Goal: Check status: Check status

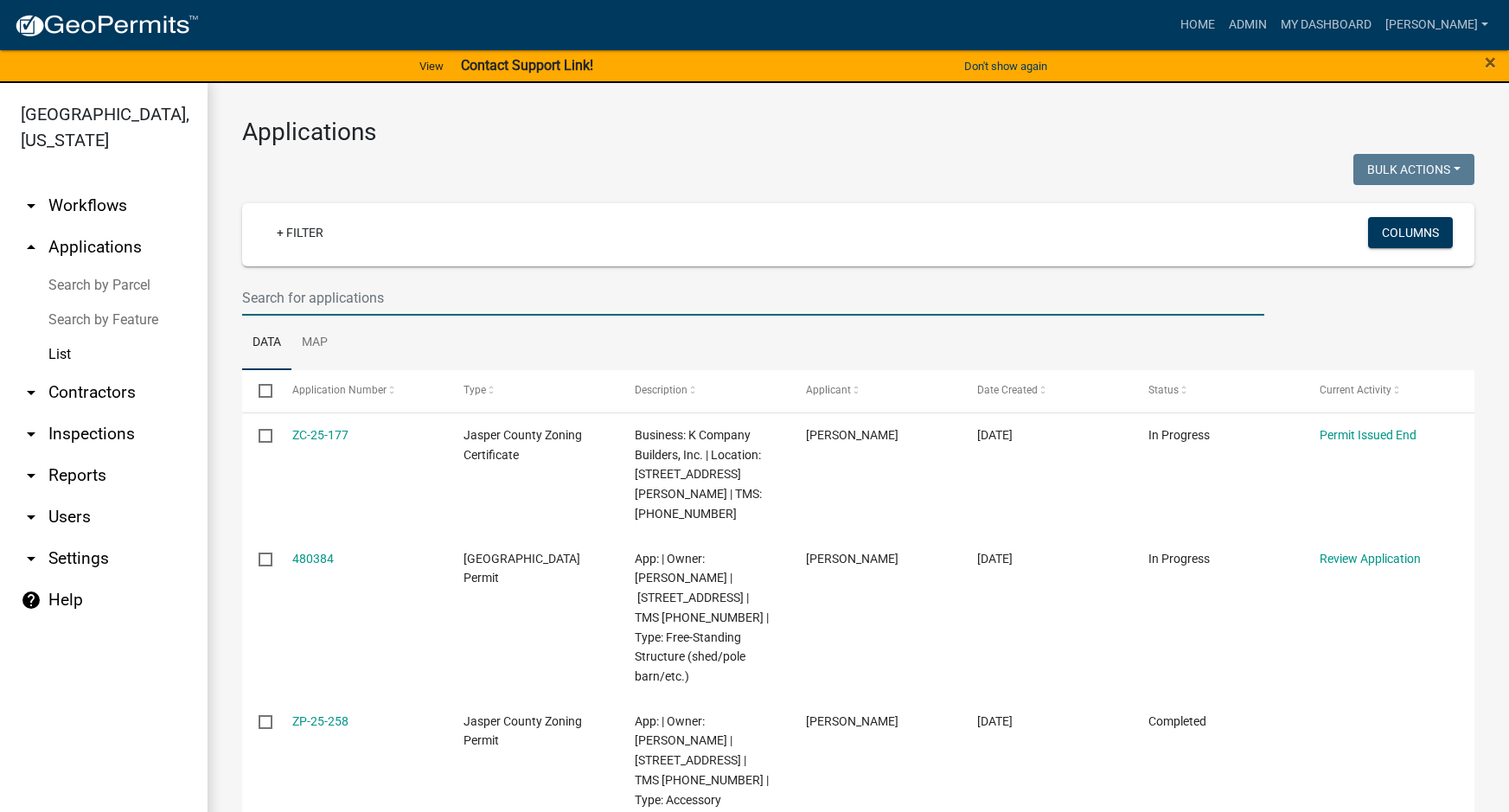
select select "3: 100"
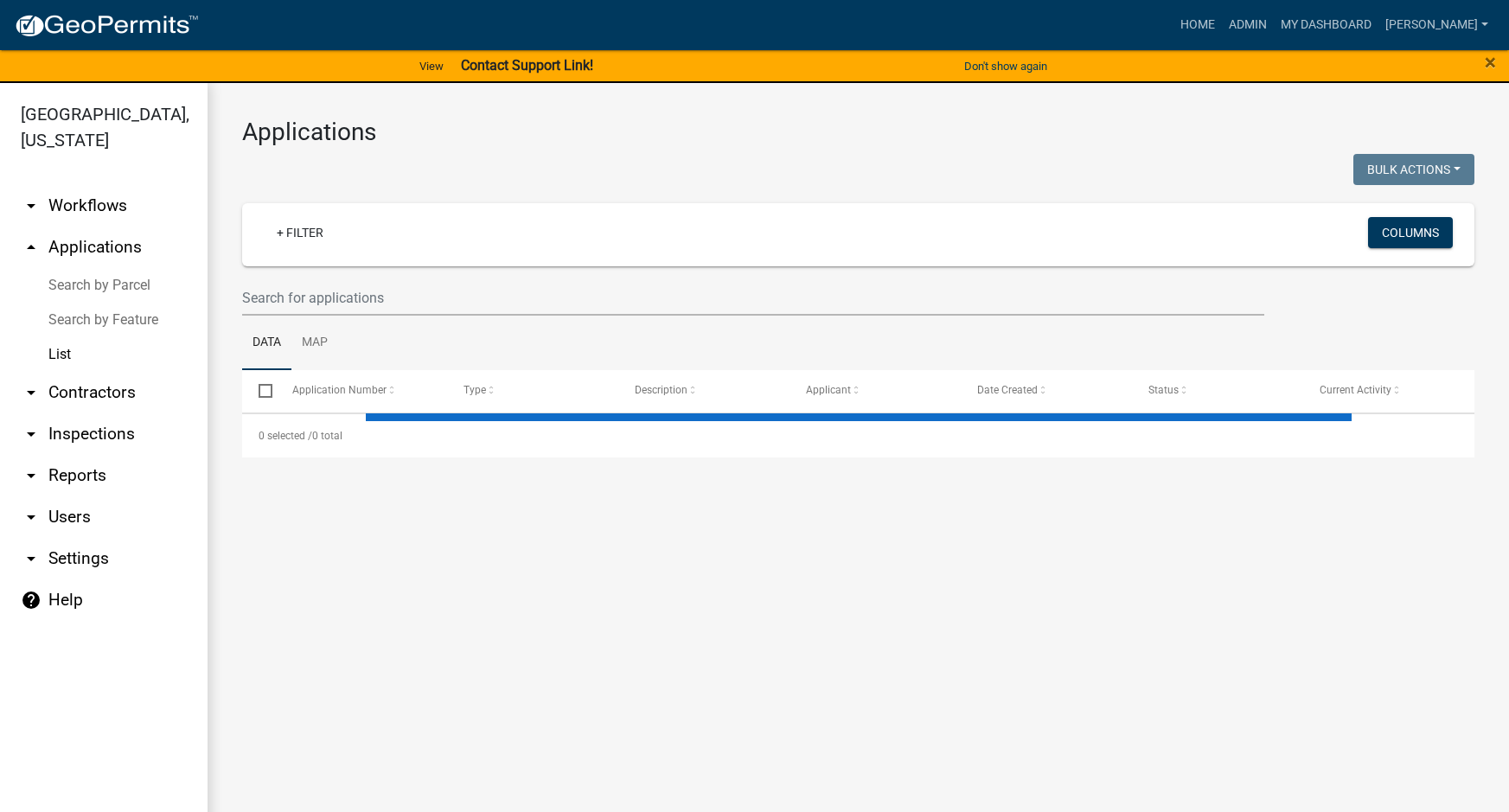
select select "3: 100"
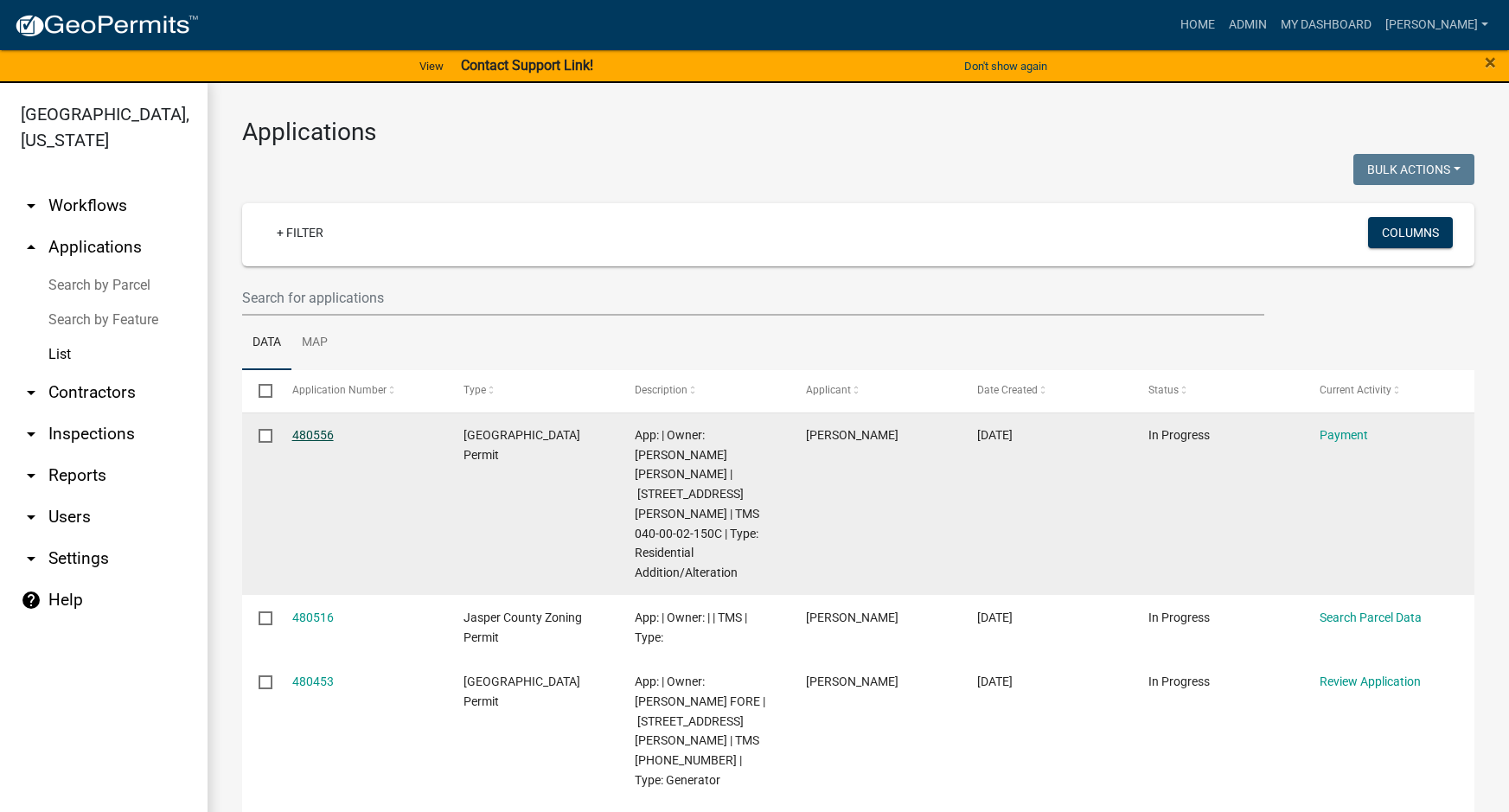
click at [316, 432] on link "480556" at bounding box center [313, 435] width 41 height 14
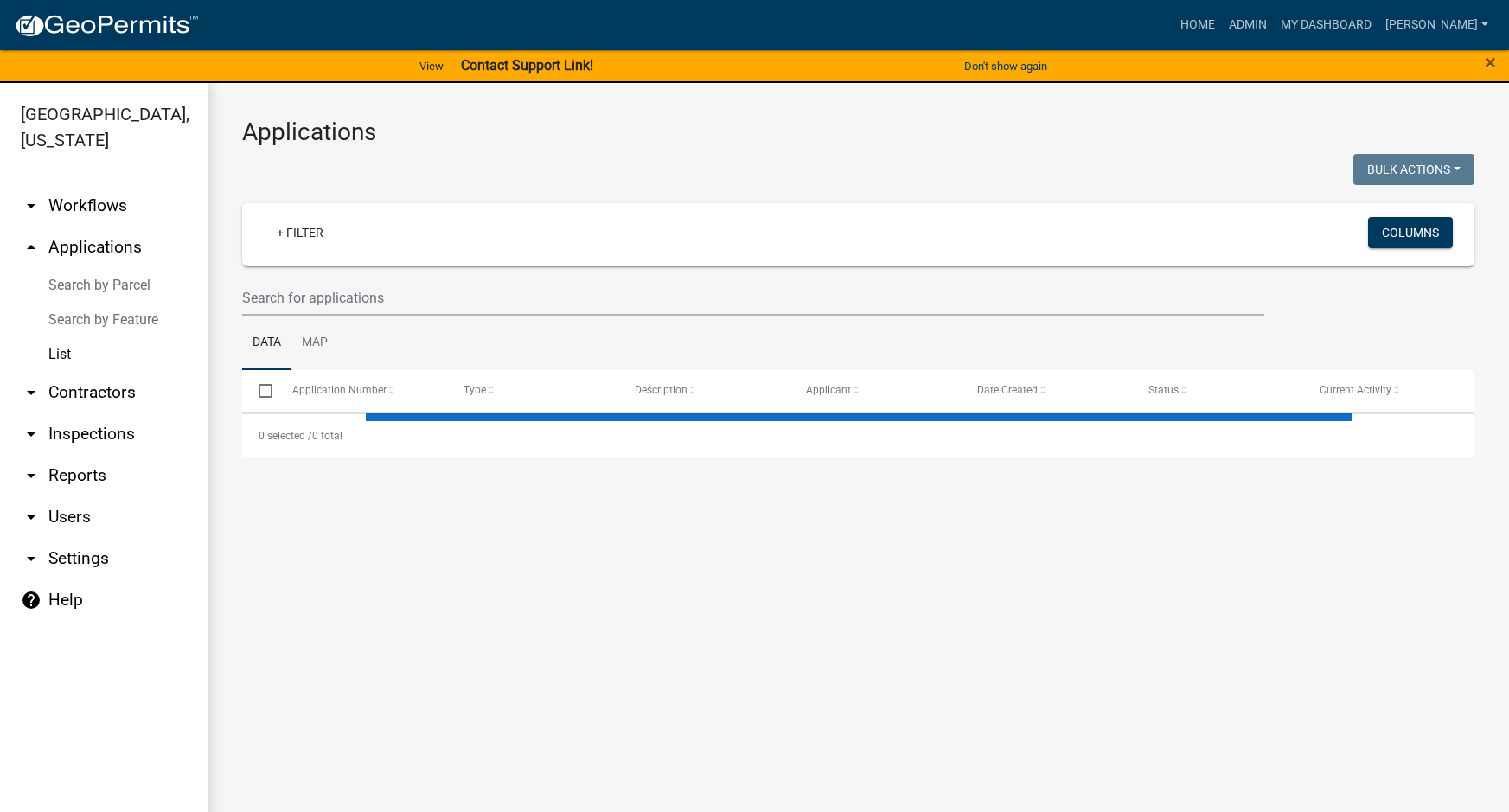
select select "3: 100"
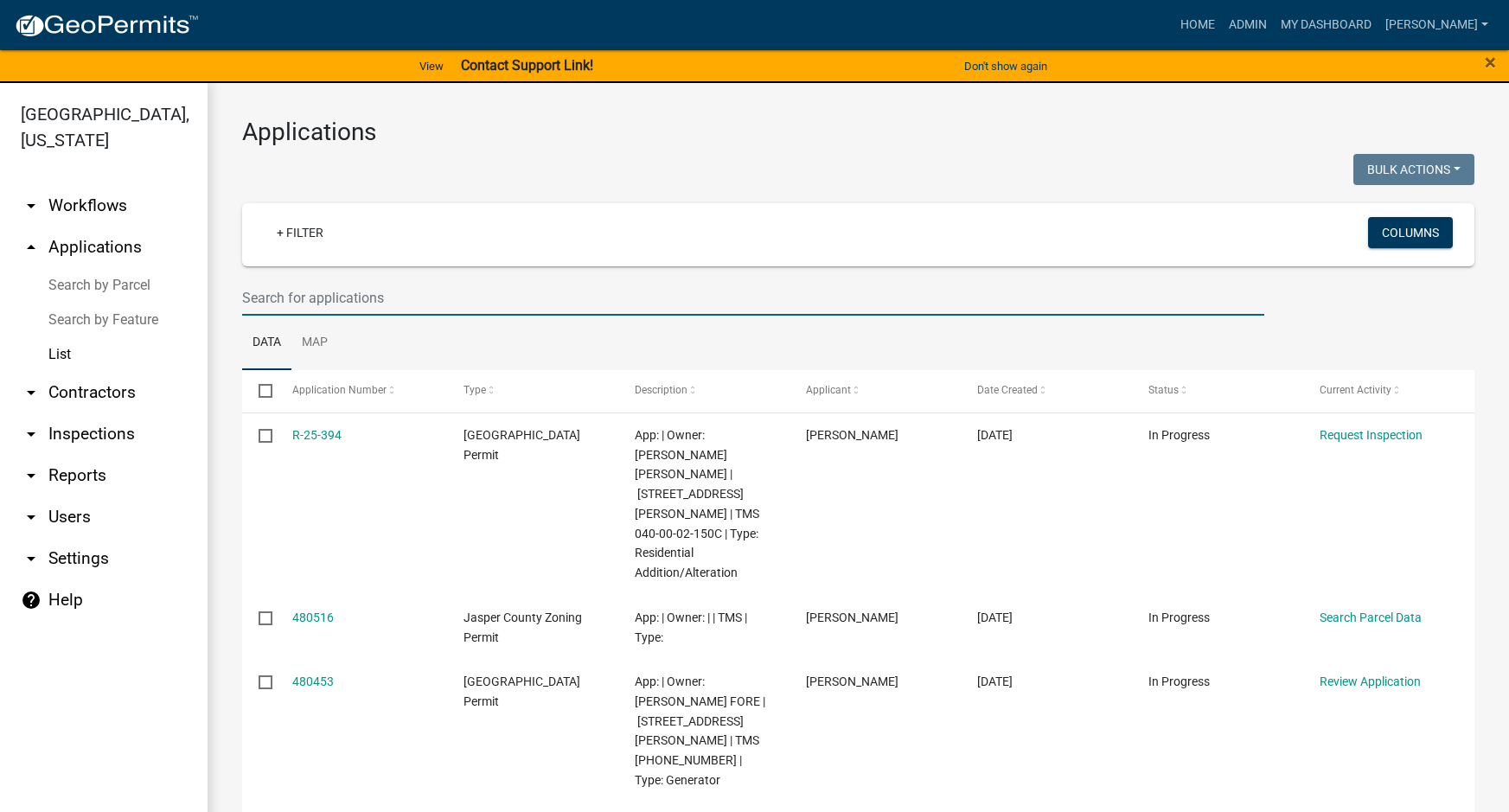
click at [269, 299] on input "text" at bounding box center [753, 298] width 1023 height 35
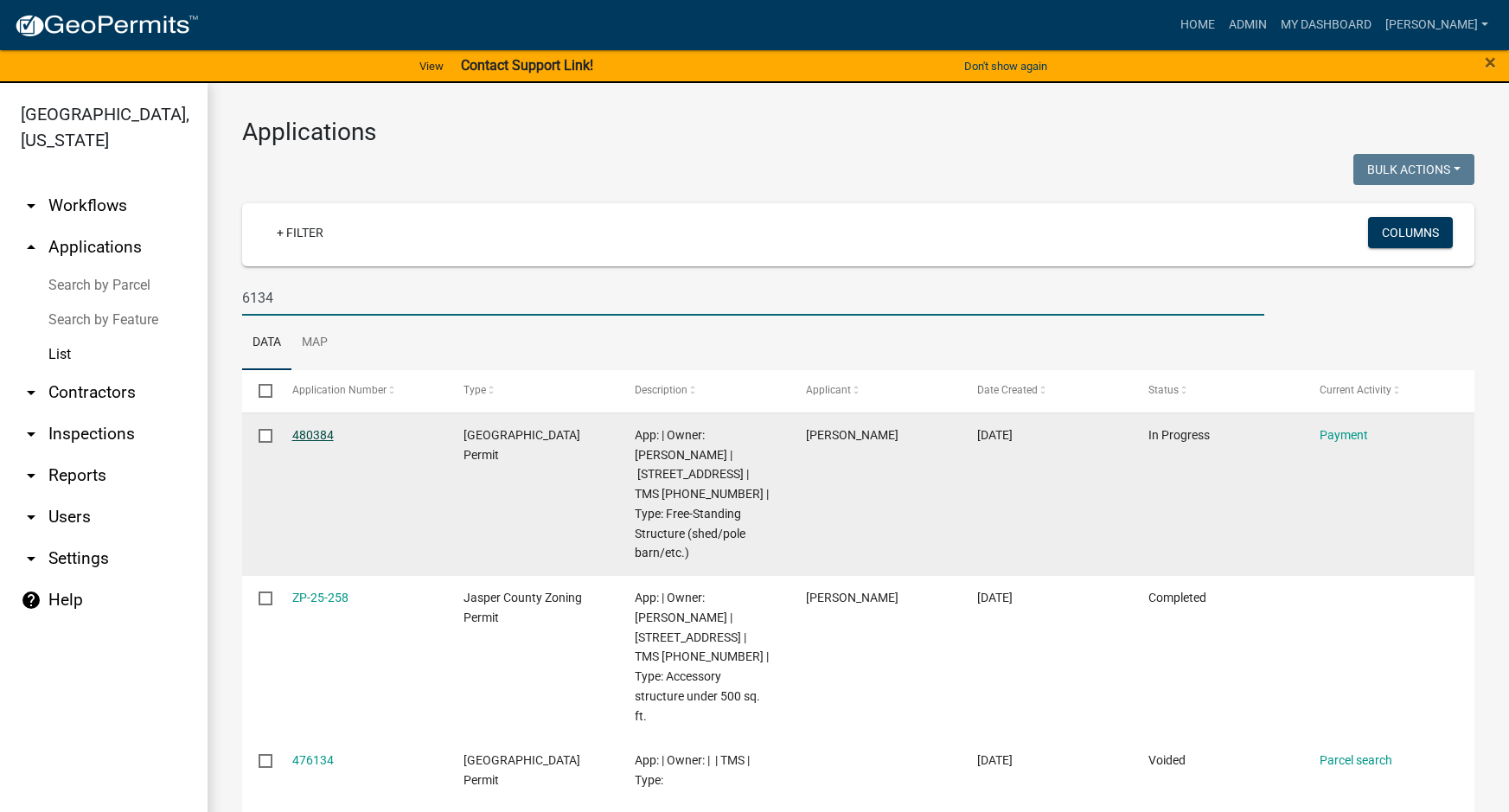
type input "6134"
click at [312, 438] on link "480384" at bounding box center [313, 435] width 41 height 14
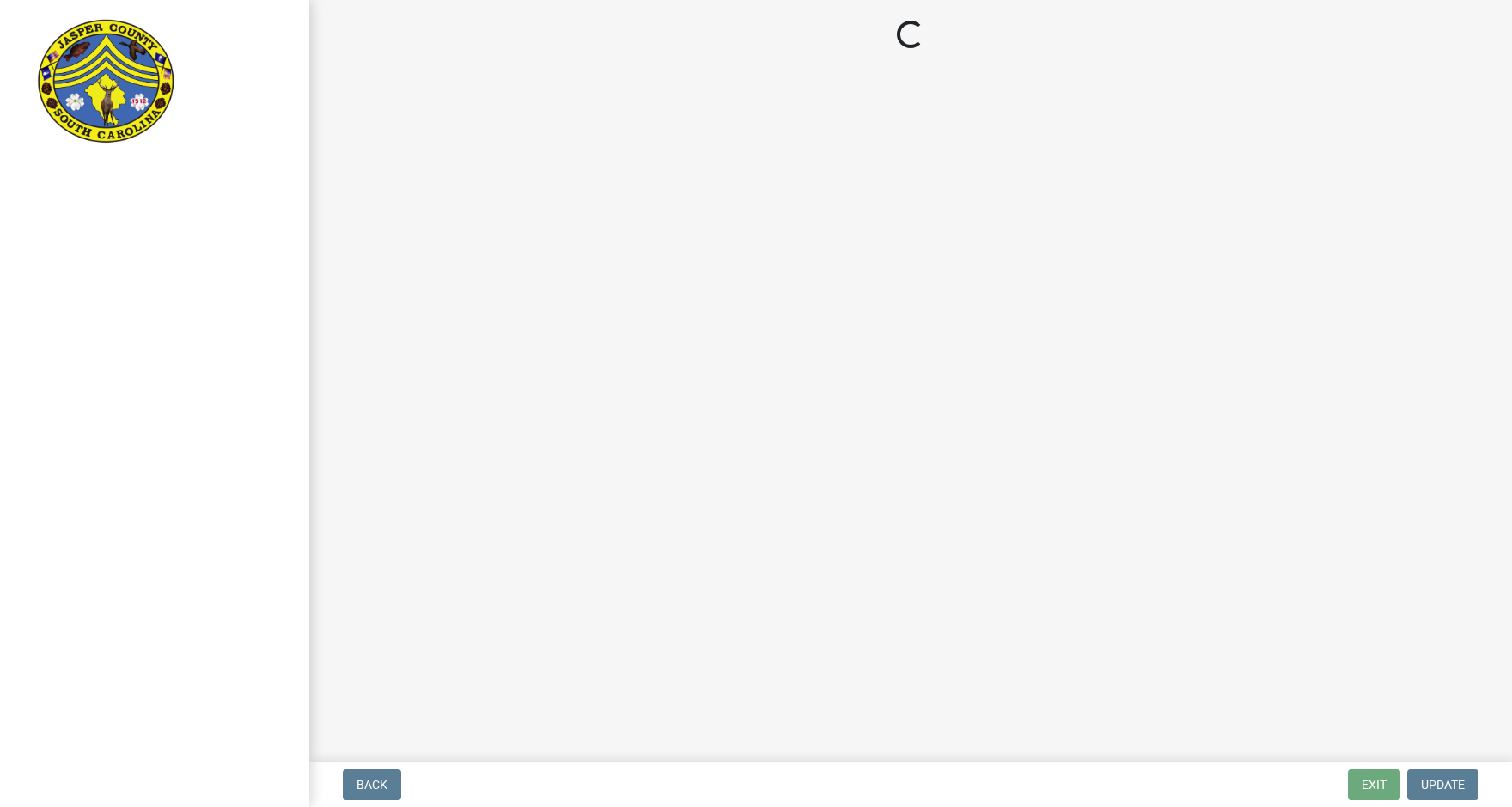
select select "3: 3"
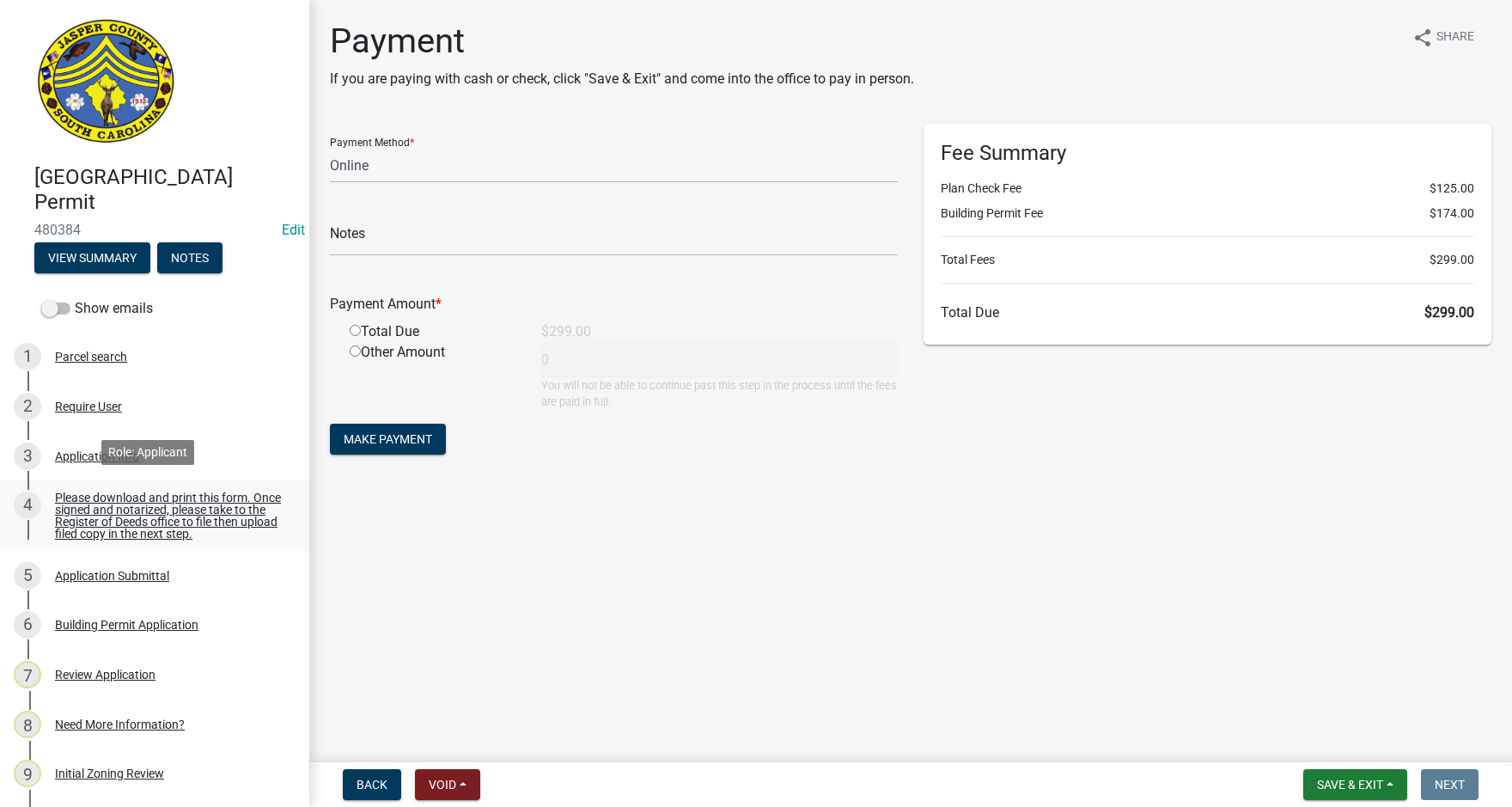
scroll to position [86, 0]
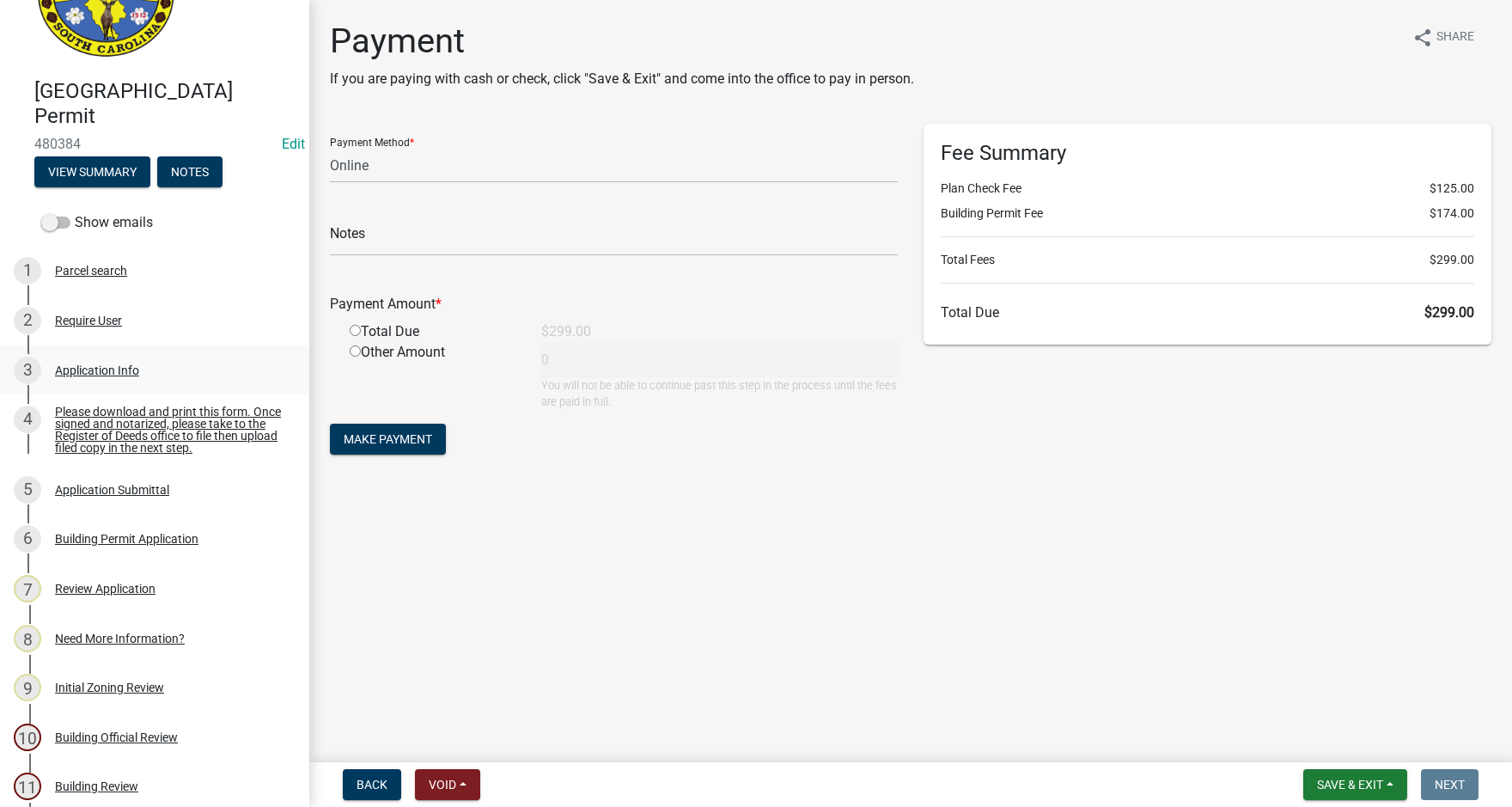
click at [111, 373] on div "Application Info" at bounding box center [97, 371] width 85 height 12
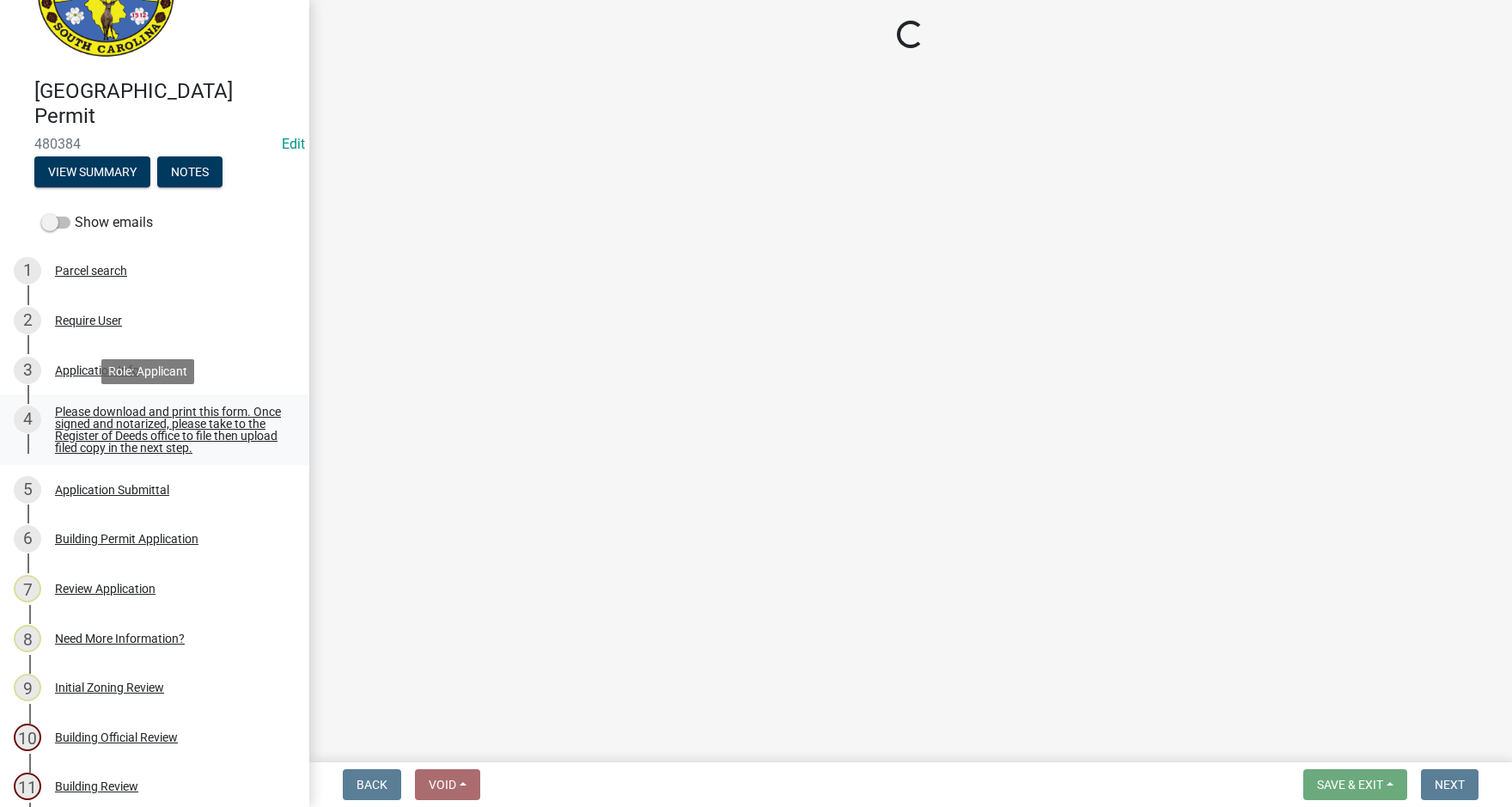
select select "f53fa719-3ff7-48d2-9eb7-3bbc18bb9995"
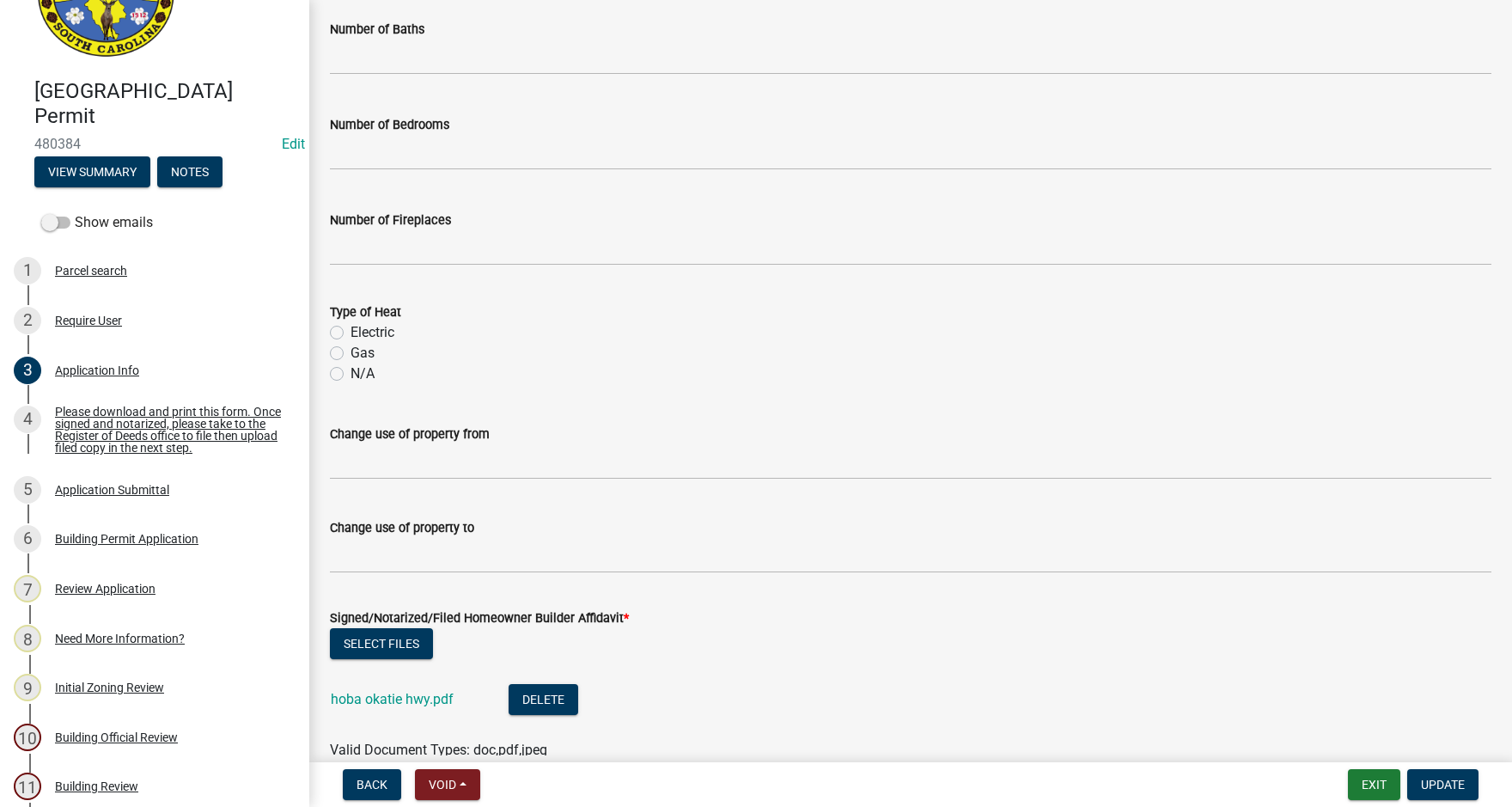
scroll to position [3322, 0]
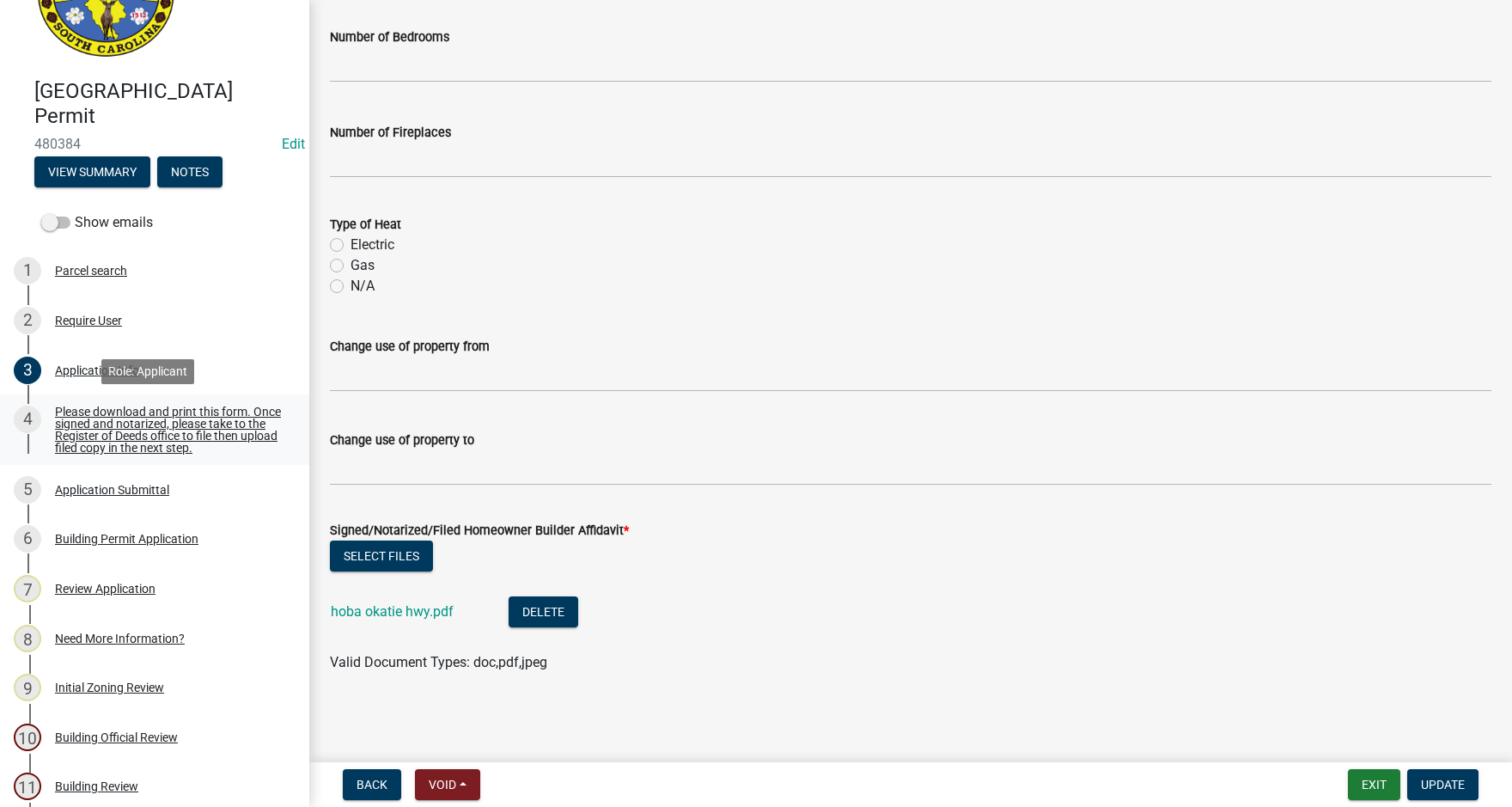
click at [99, 433] on div "Please download and print this form. Once signed and notarized, please take to …" at bounding box center [168, 429] width 227 height 48
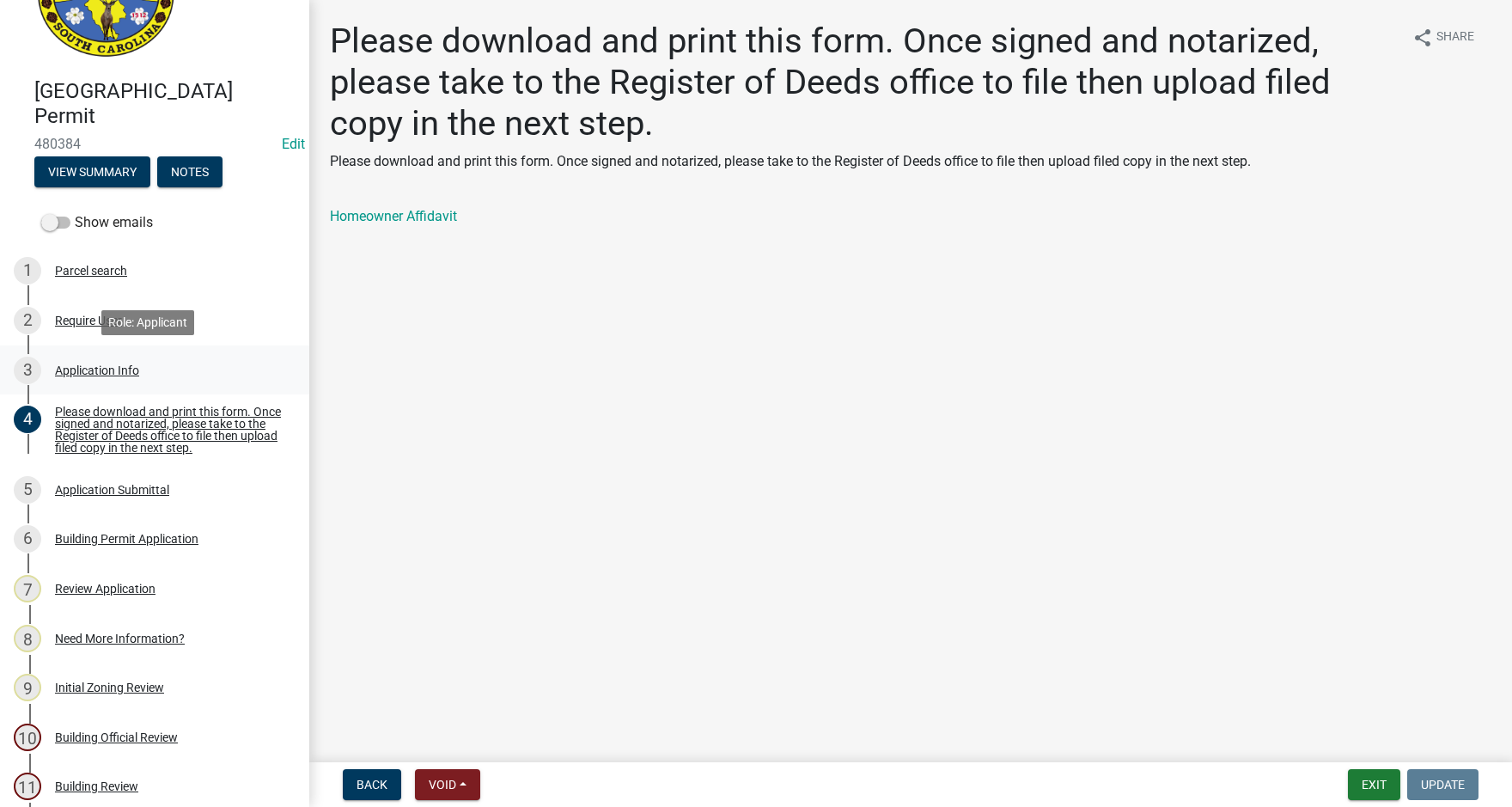
click at [97, 367] on div "Application Info" at bounding box center [97, 371] width 85 height 12
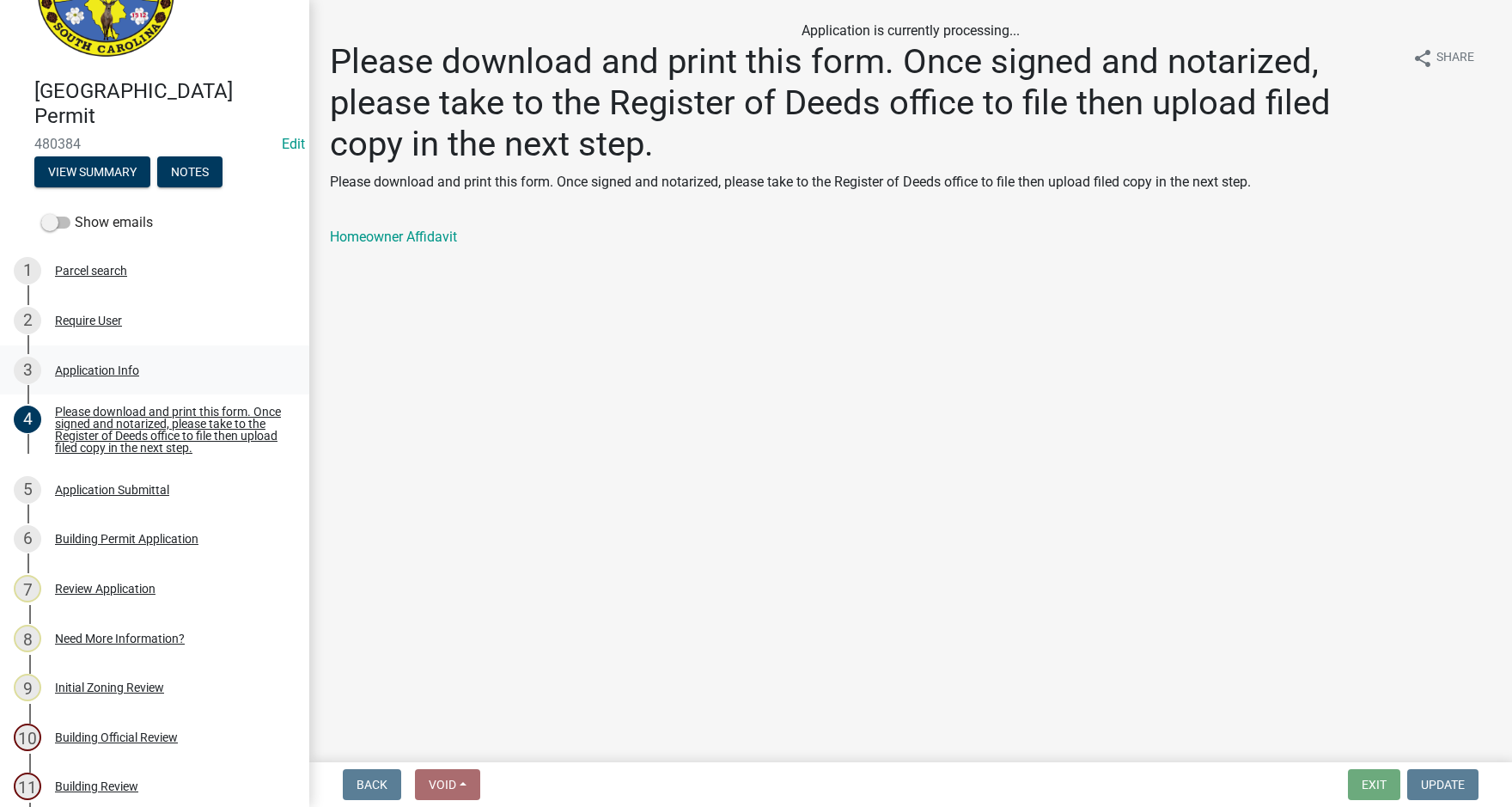
click at [90, 367] on div "Application Info" at bounding box center [97, 371] width 85 height 12
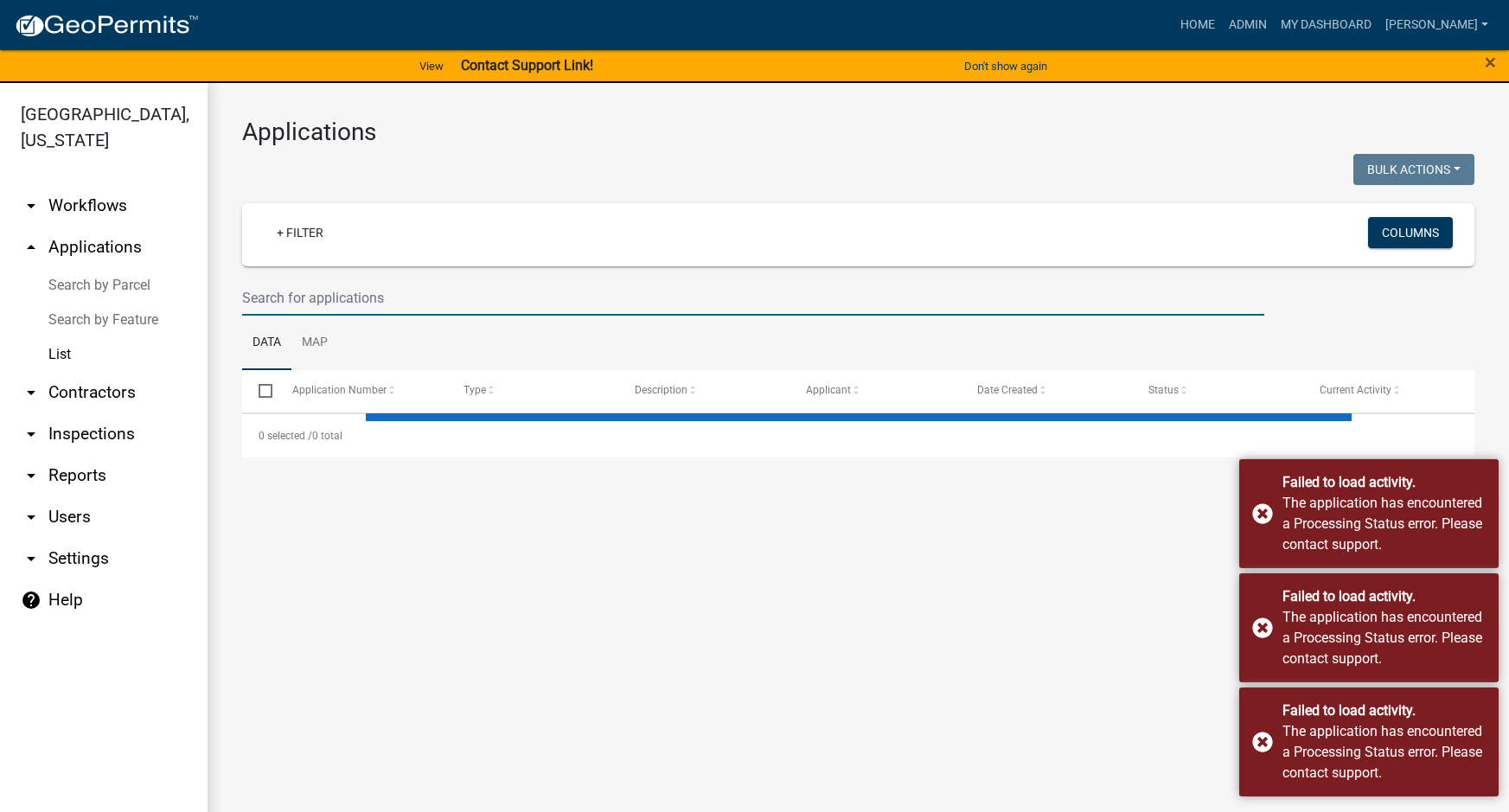
click at [349, 305] on input "text" at bounding box center [753, 298] width 1023 height 35
select select "3: 100"
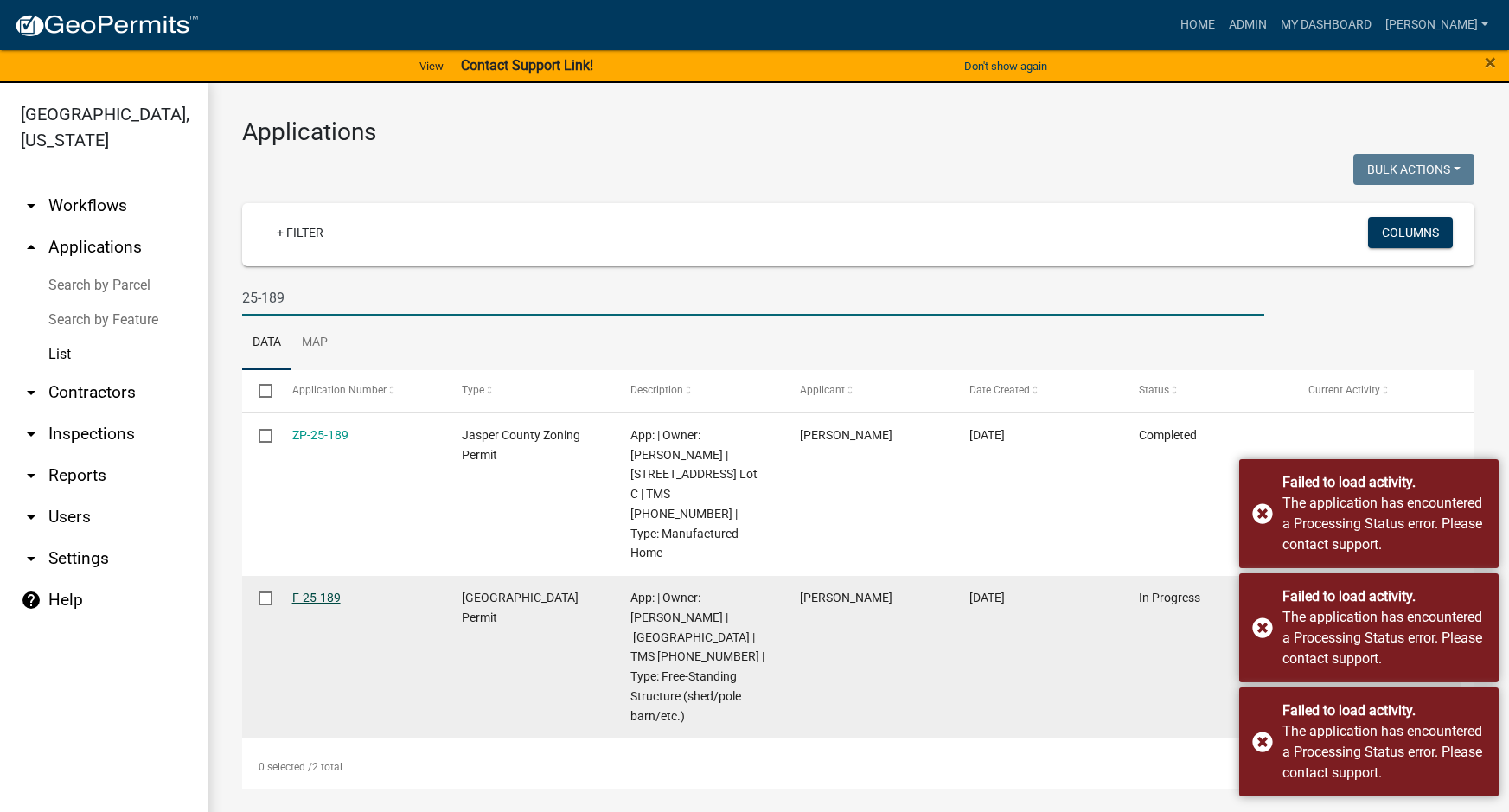
type input "25-189"
click at [326, 591] on link "F-25-189" at bounding box center [316, 598] width 48 height 14
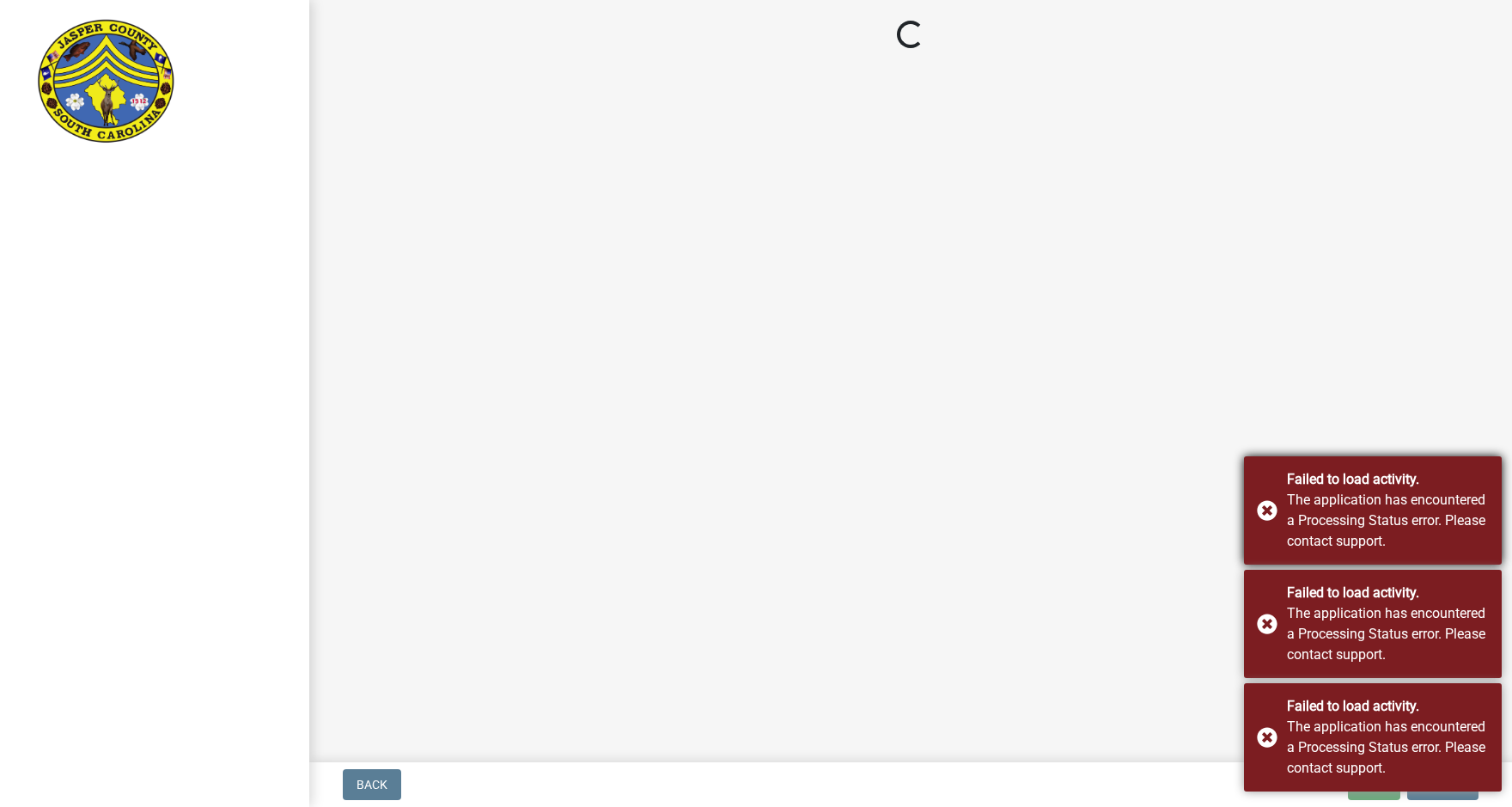
click at [1261, 505] on div "Failed to load activity. The application has encountered a Processing Status er…" at bounding box center [1373, 510] width 258 height 108
click at [1271, 626] on div "Failed to load activity. The application has encountered a Processing Status er…" at bounding box center [1373, 624] width 258 height 108
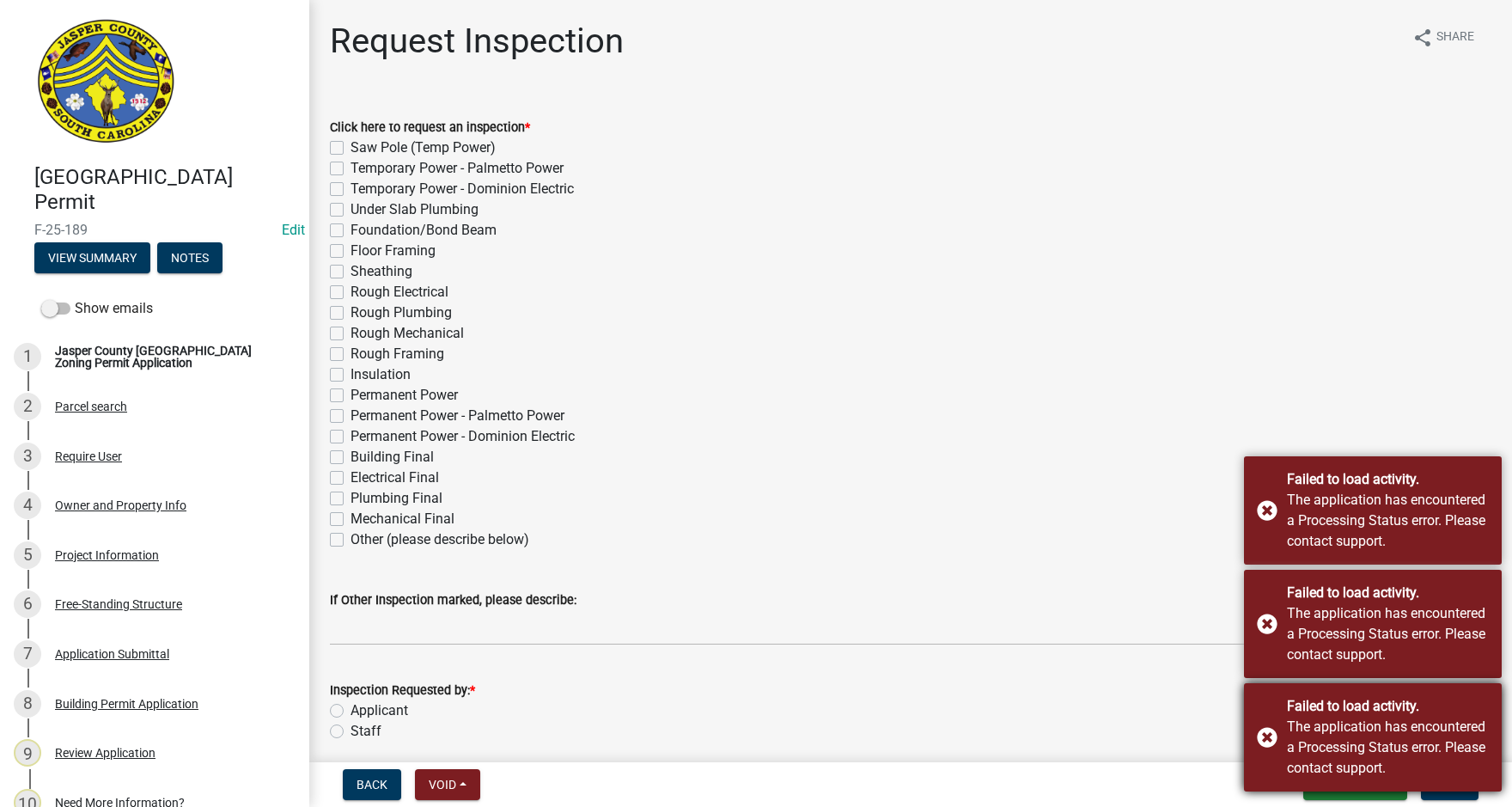
click at [1266, 733] on div "Failed to load activity. The application has encountered a Processing Status er…" at bounding box center [1373, 737] width 258 height 108
click at [1265, 627] on div "Failed to load activity. The application has encountered a Processing Status er…" at bounding box center [1373, 624] width 258 height 108
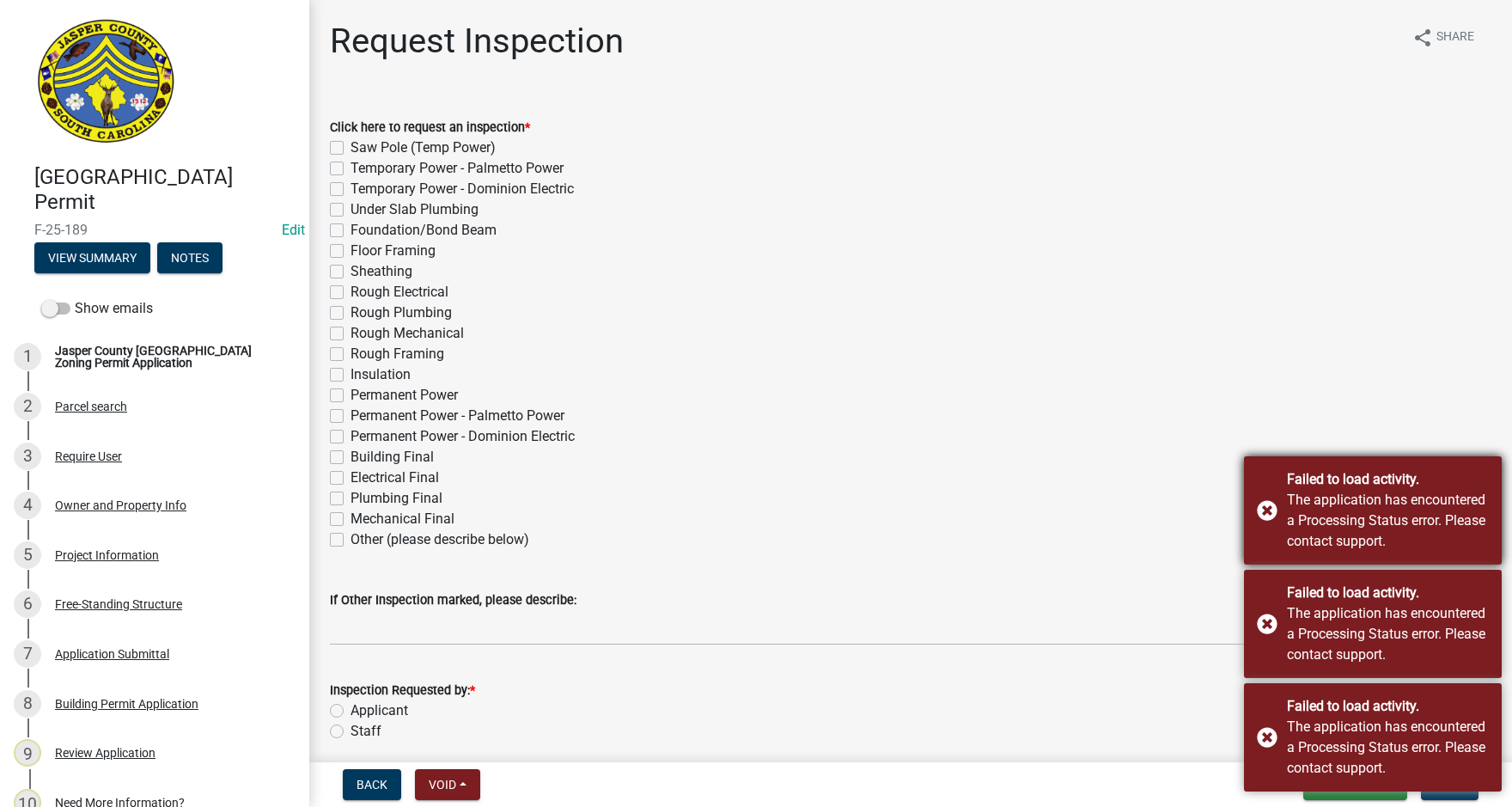
click at [1271, 511] on div "Failed to load activity. The application has encountered a Processing Status er…" at bounding box center [1373, 510] width 258 height 108
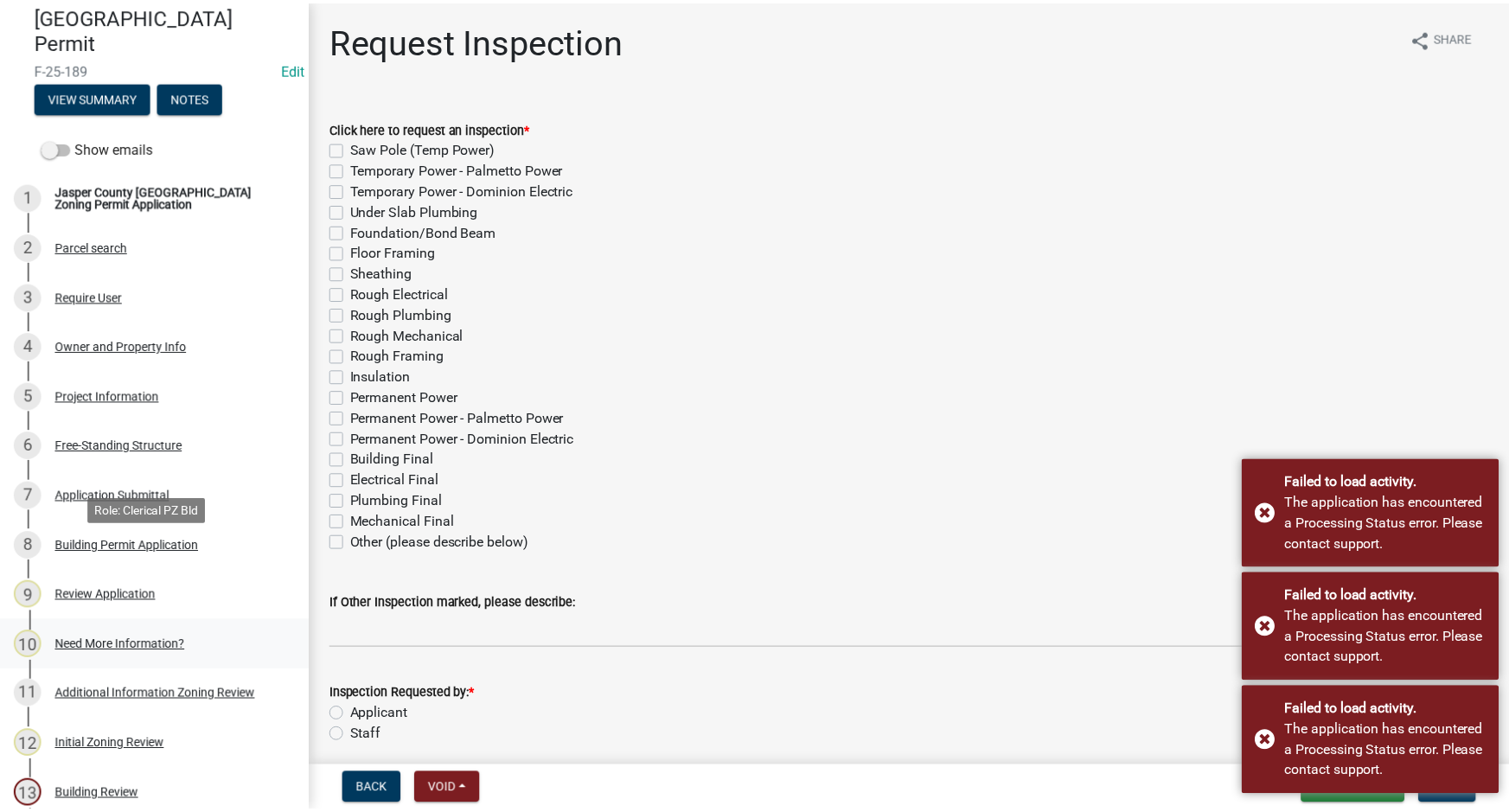
scroll to position [260, 0]
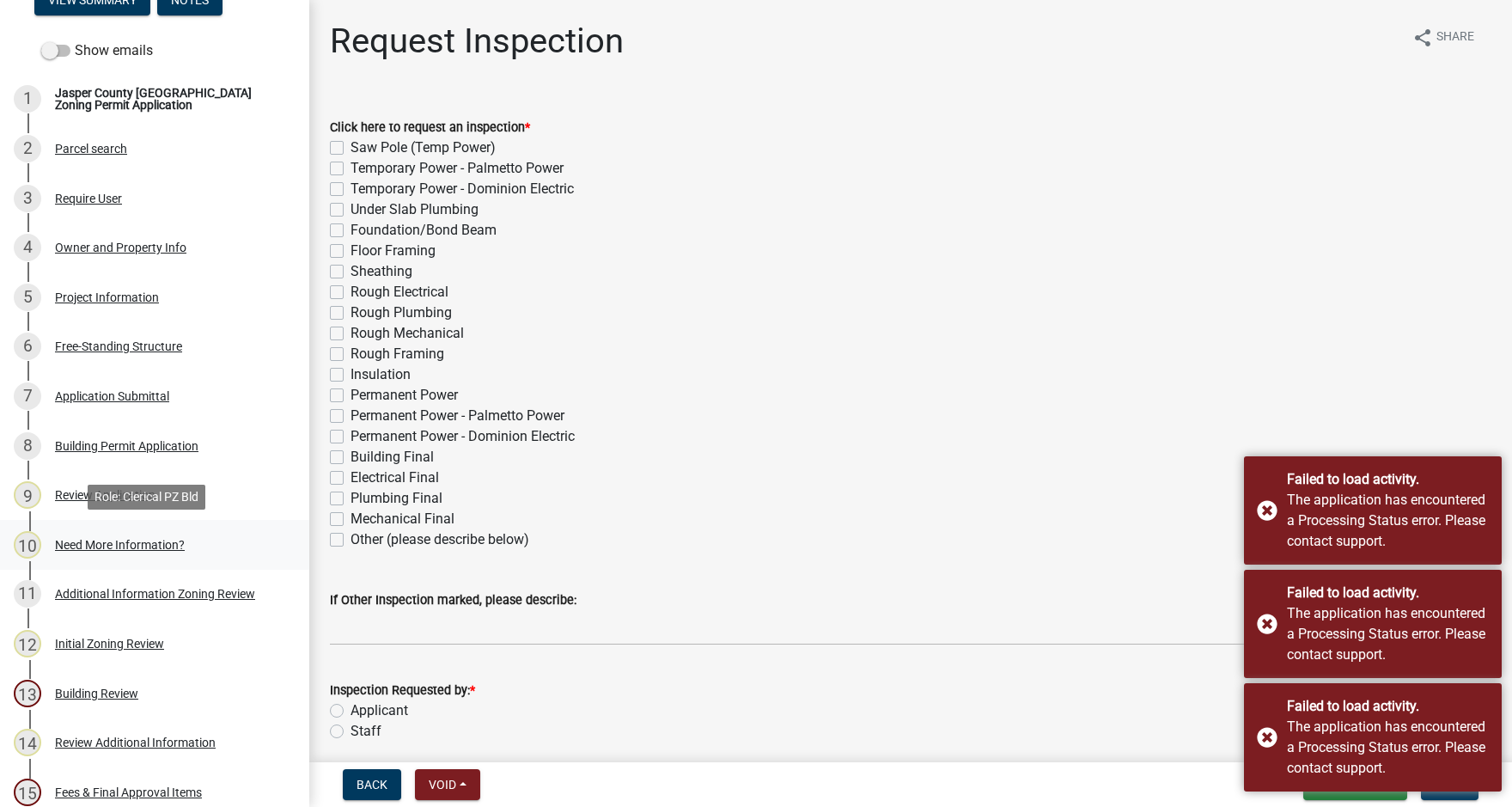
click at [122, 540] on div "Need More Information?" at bounding box center [119, 545] width 130 height 12
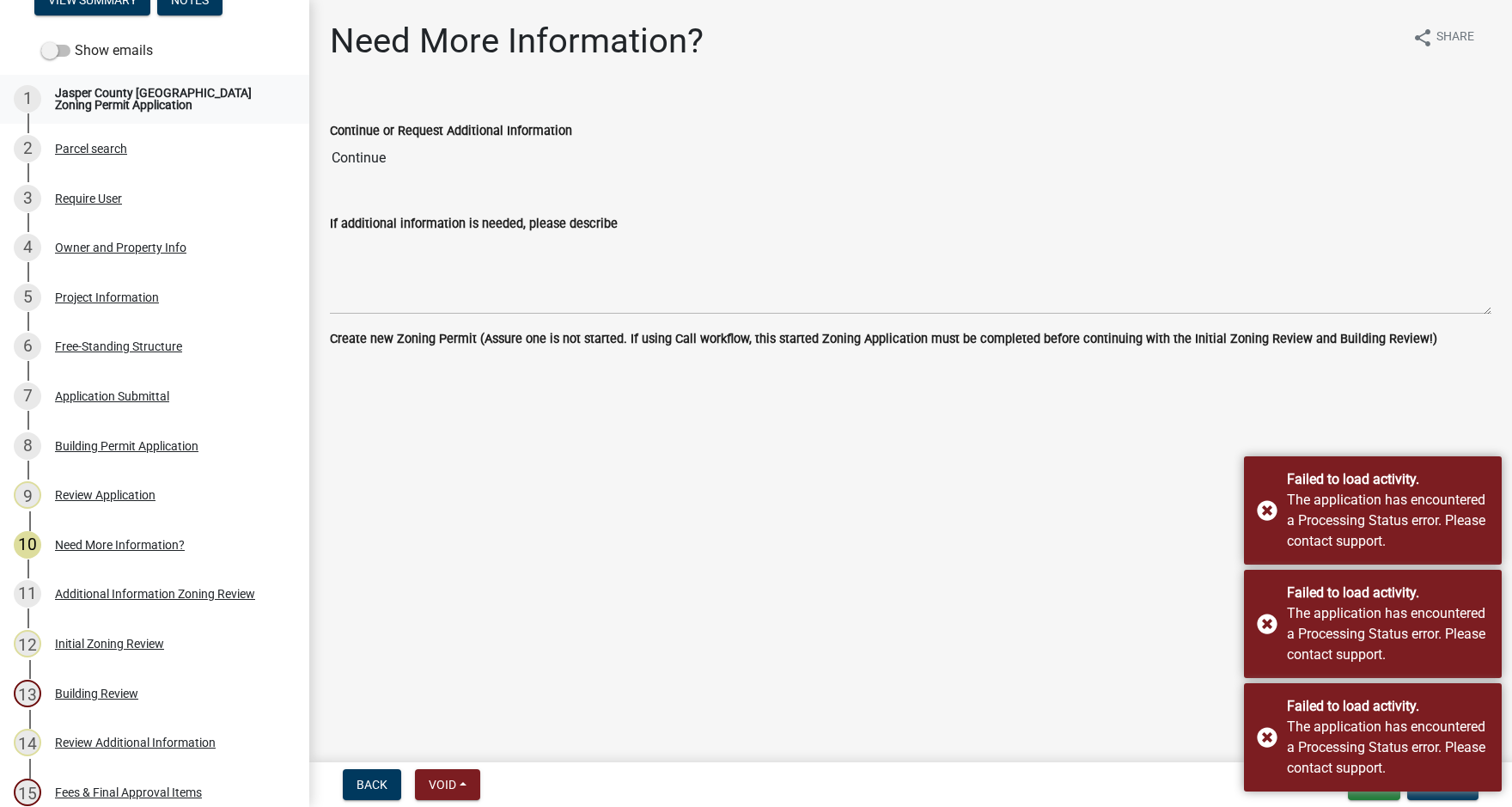
click at [137, 92] on div "Jasper County [GEOGRAPHIC_DATA] Zoning Permit Application" at bounding box center [168, 99] width 227 height 24
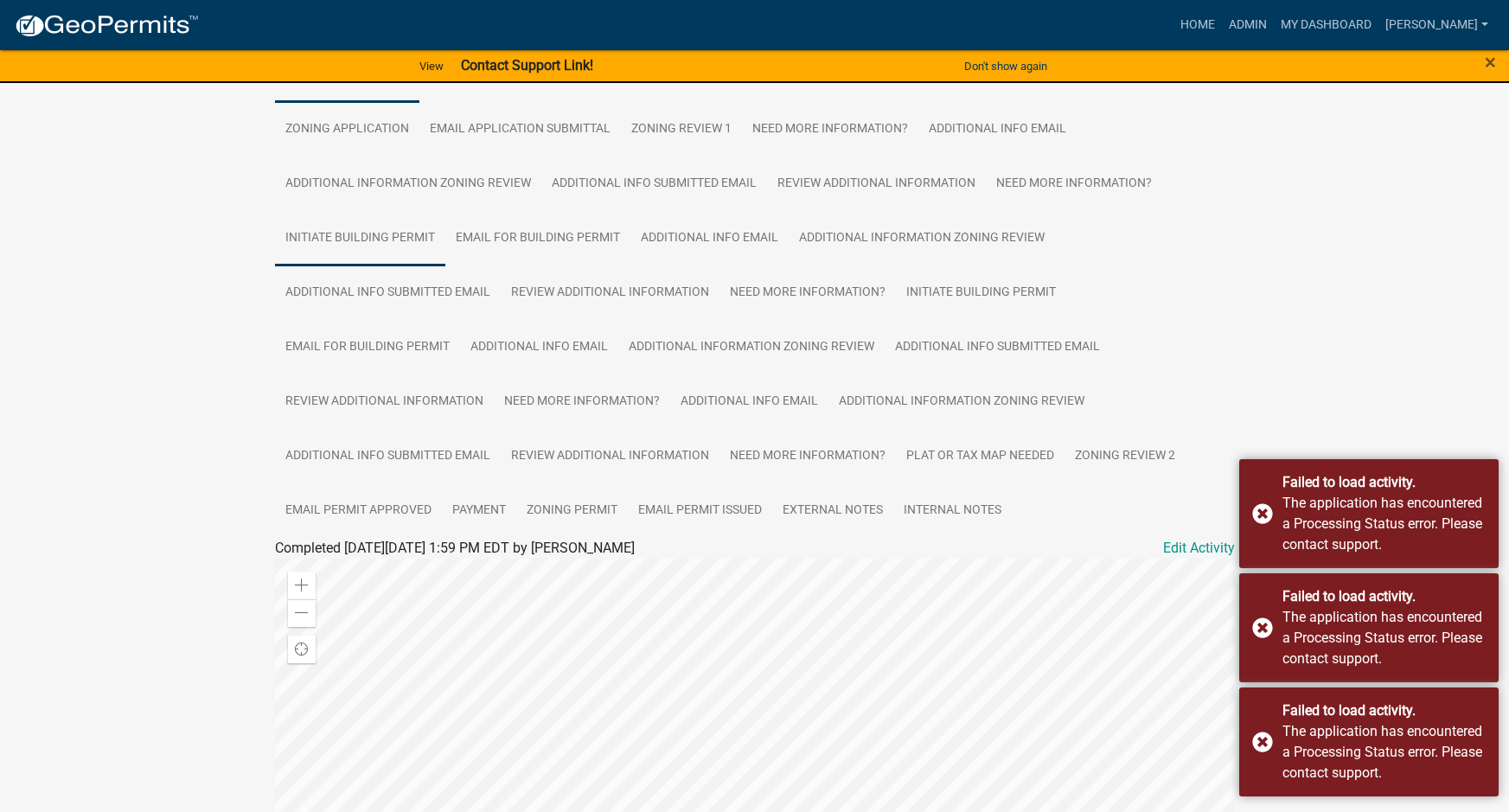
scroll to position [433, 0]
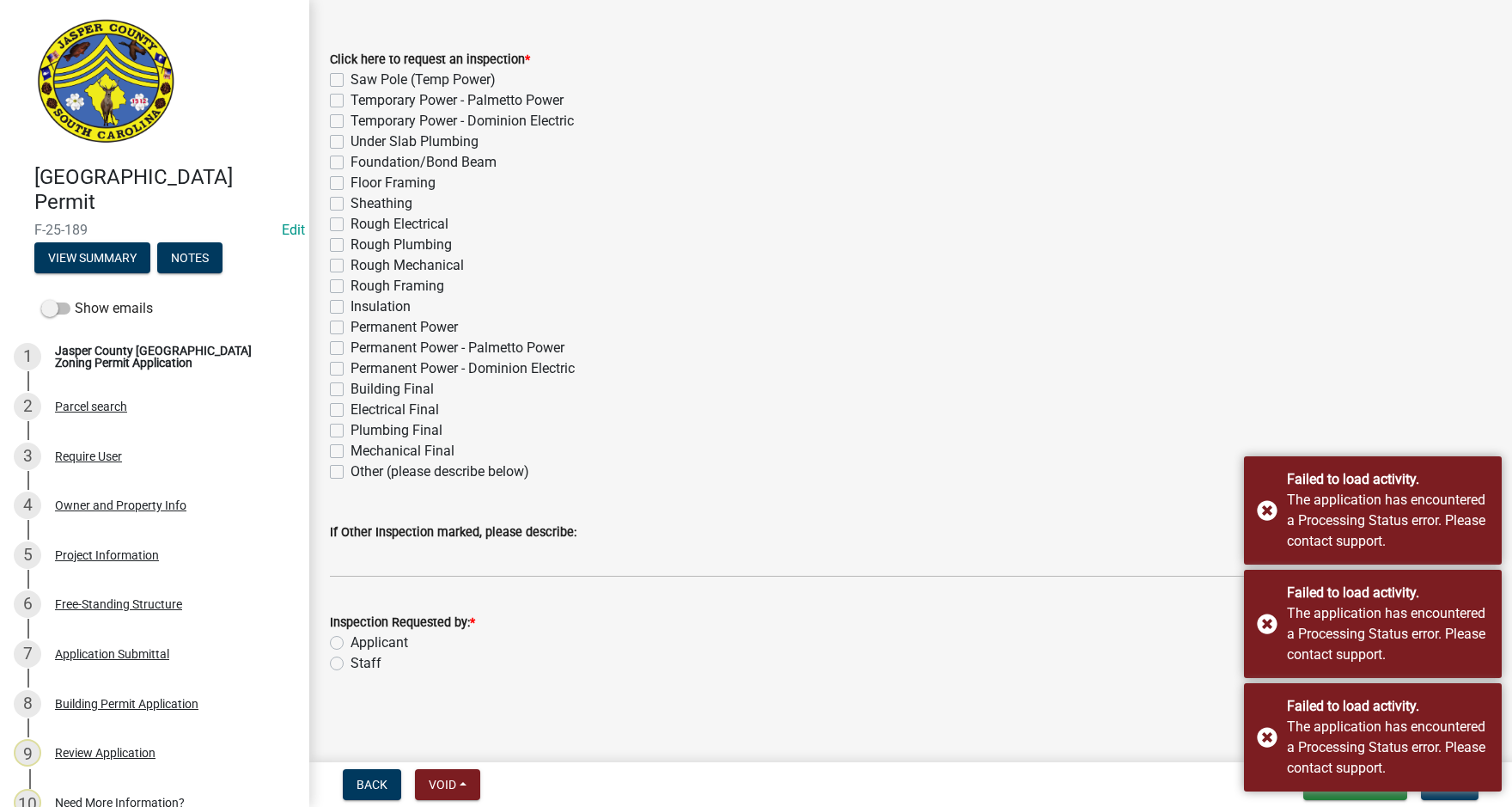
scroll to position [69, 0]
click at [1269, 506] on div "Failed to load activity. The application has encountered a Processing Status er…" at bounding box center [1373, 510] width 258 height 108
click at [1263, 628] on div "Failed to load activity. The application has encountered a Processing Status er…" at bounding box center [1373, 624] width 258 height 108
click at [1259, 731] on div "Failed to load activity. The application has encountered a Processing Status er…" at bounding box center [1373, 737] width 258 height 108
